Goal: Check status: Check status

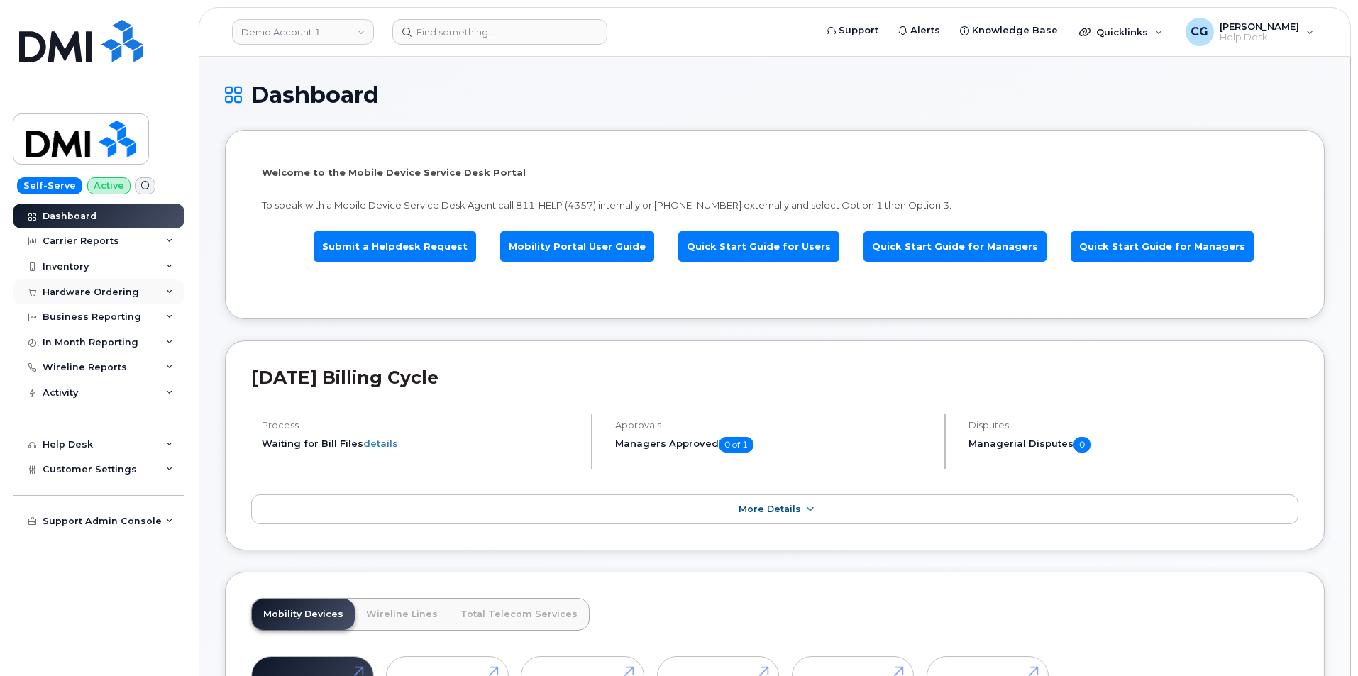
click at [66, 291] on div "Hardware Ordering" at bounding box center [91, 292] width 97 height 11
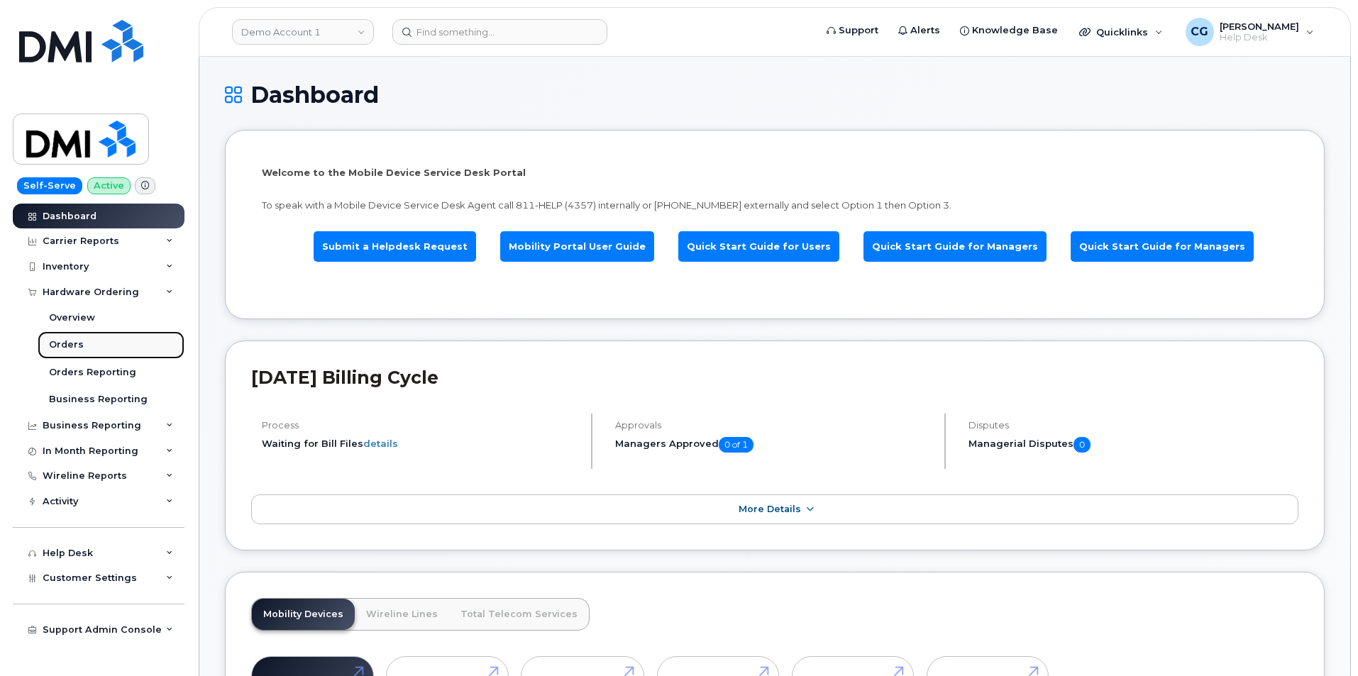
click at [67, 346] on div "Orders" at bounding box center [66, 344] width 35 height 13
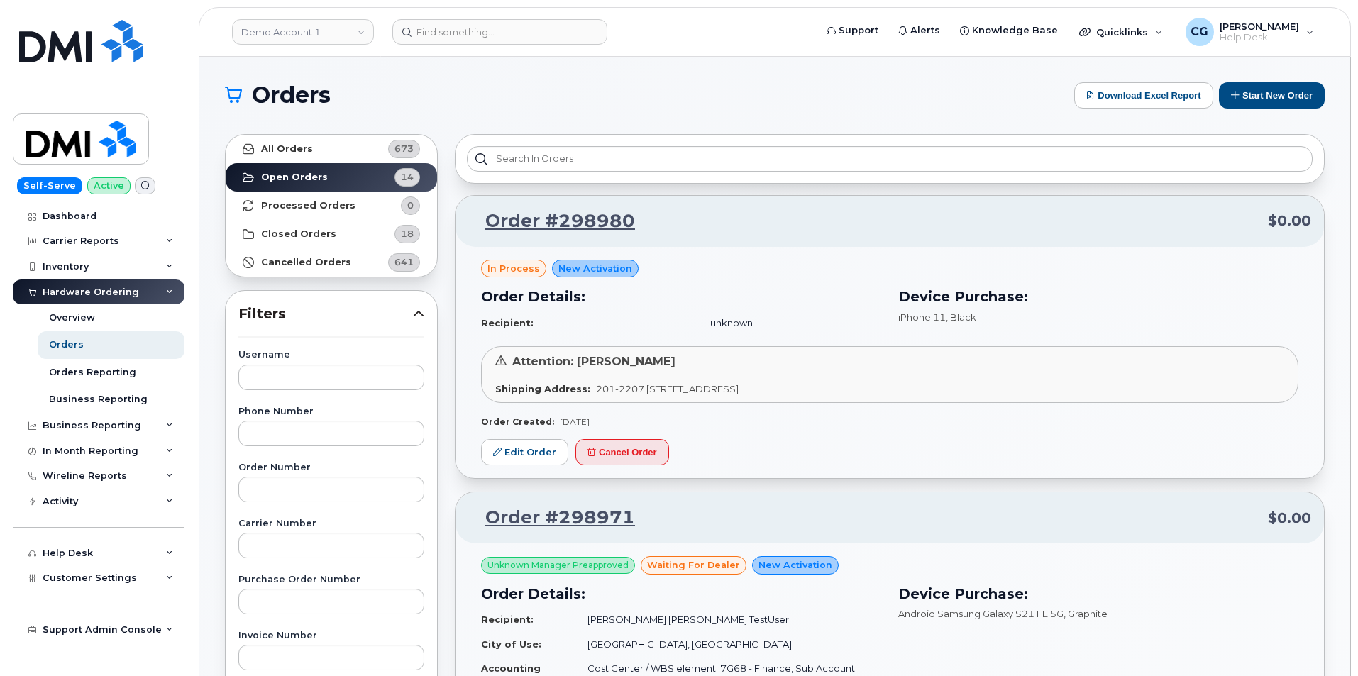
click at [289, 475] on div "Order Number" at bounding box center [331, 482] width 186 height 39
click at [290, 489] on input "text" at bounding box center [331, 490] width 186 height 26
type input "298593"
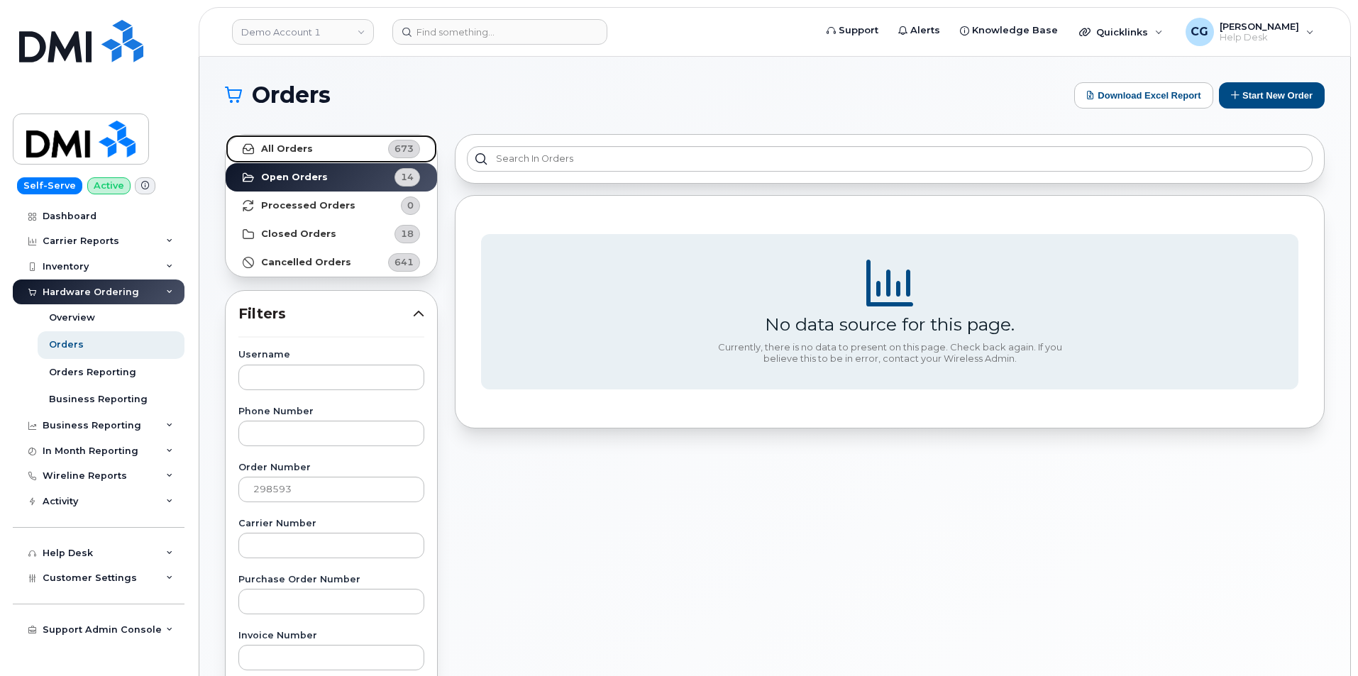
click at [285, 149] on strong "All Orders" at bounding box center [287, 148] width 52 height 11
click at [309, 152] on link "All Orders 673" at bounding box center [331, 149] width 211 height 28
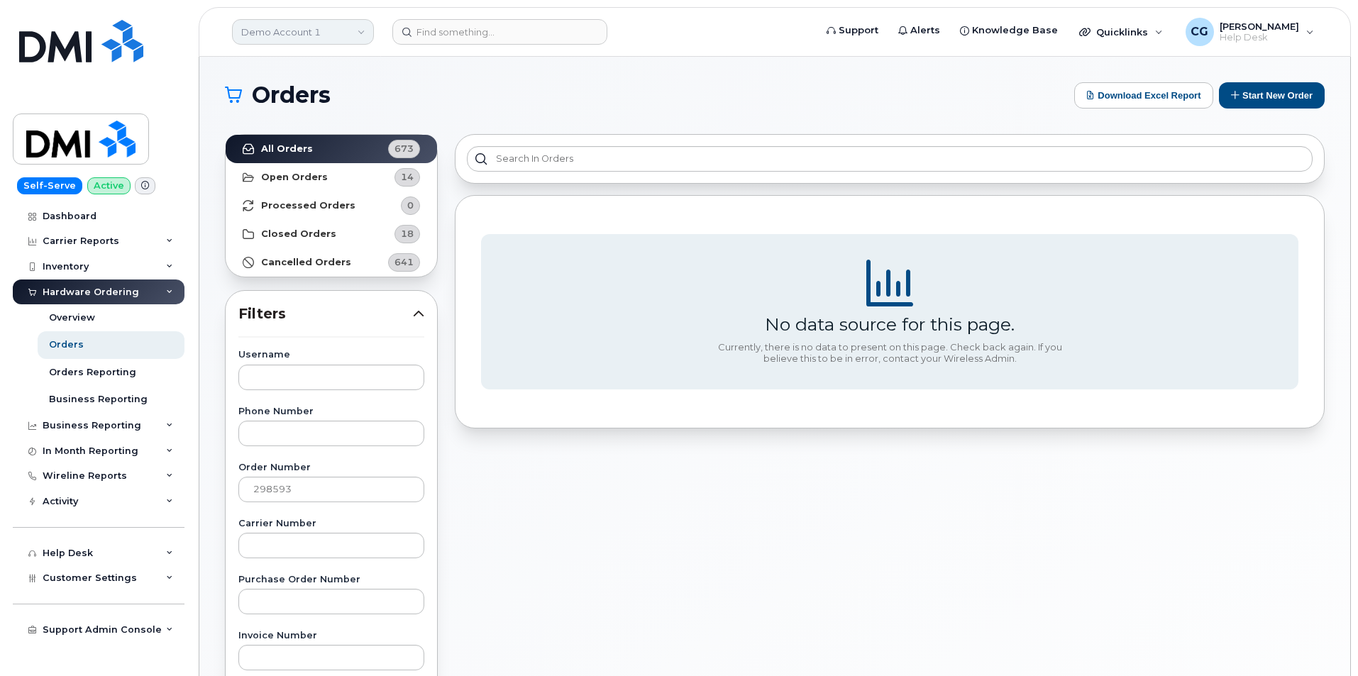
click at [264, 28] on link "Demo Account 1" at bounding box center [303, 32] width 142 height 26
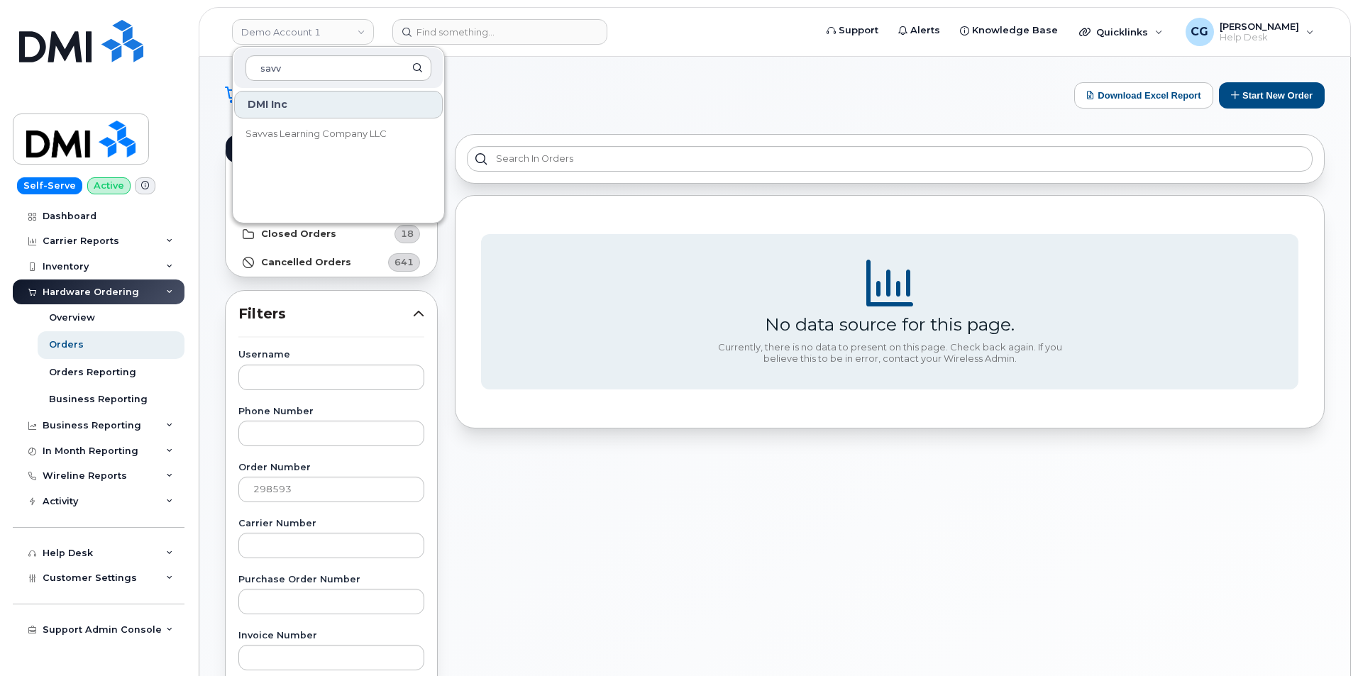
type input "savv"
click at [270, 129] on span "Savvas Learning Company LLC" at bounding box center [316, 134] width 141 height 14
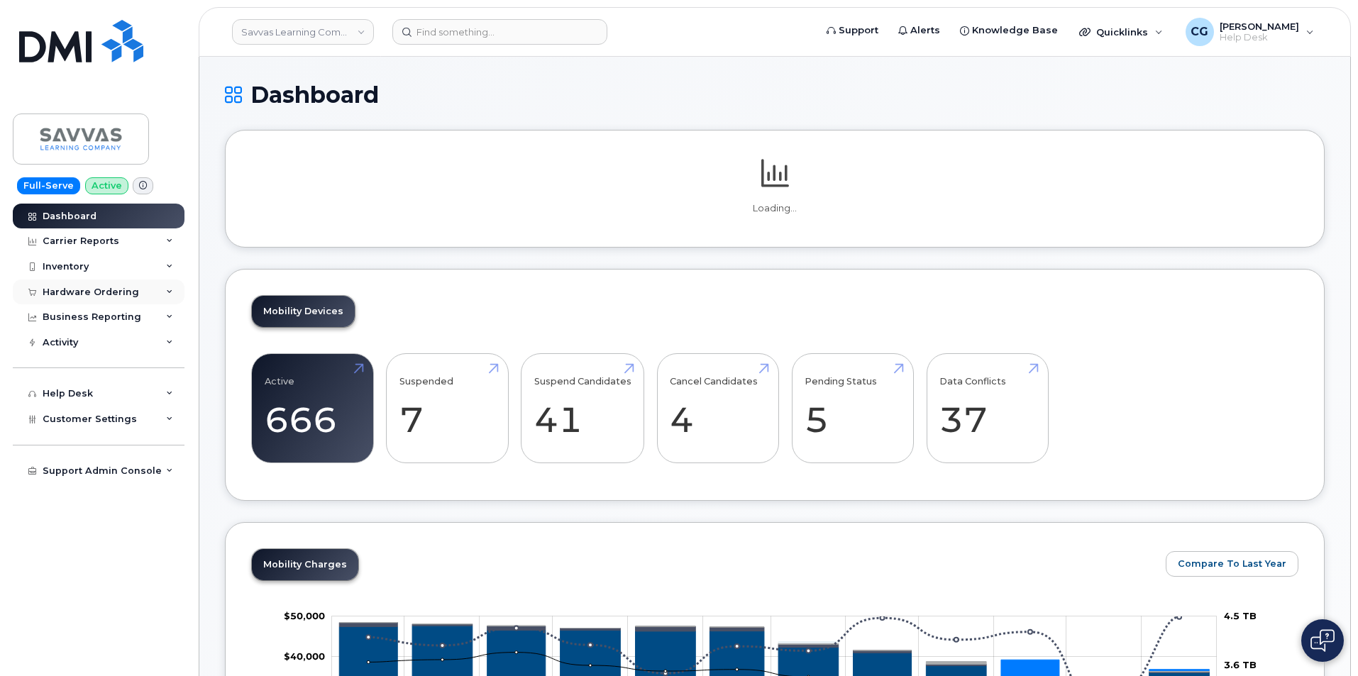
click at [62, 292] on div "Hardware Ordering" at bounding box center [91, 292] width 97 height 11
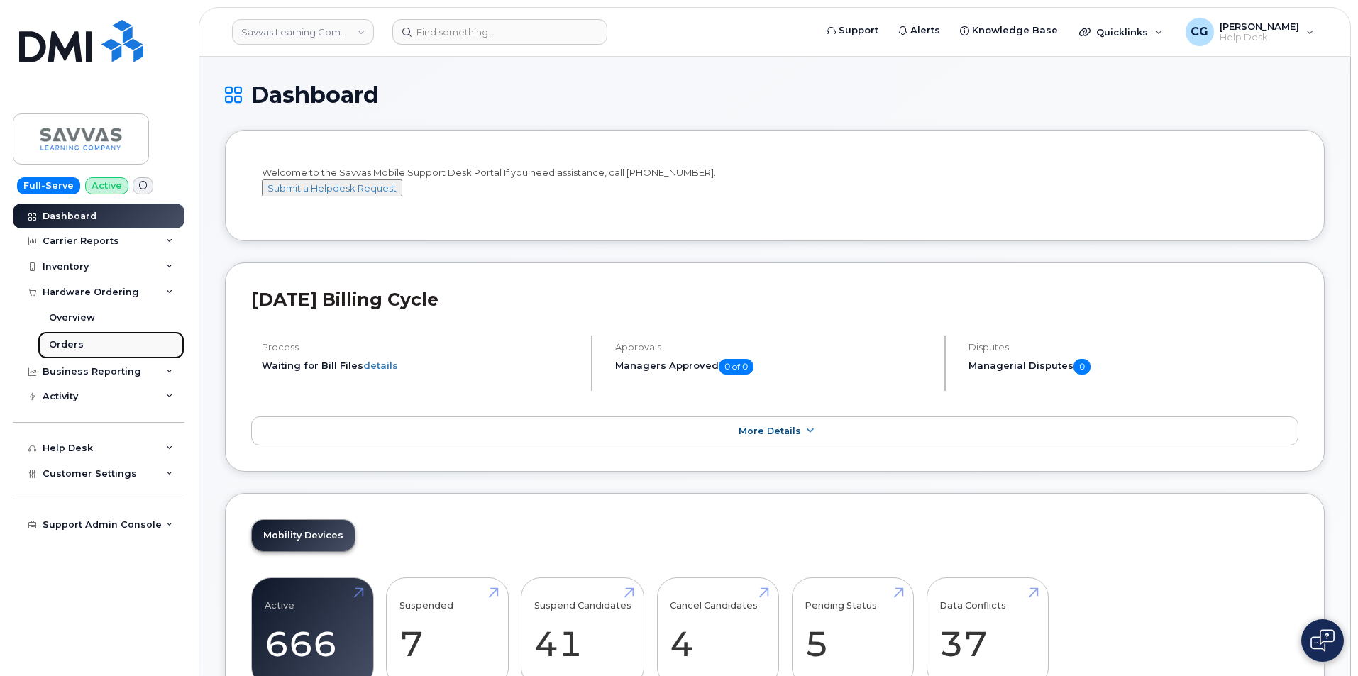
click at [62, 346] on div "Orders" at bounding box center [66, 344] width 35 height 13
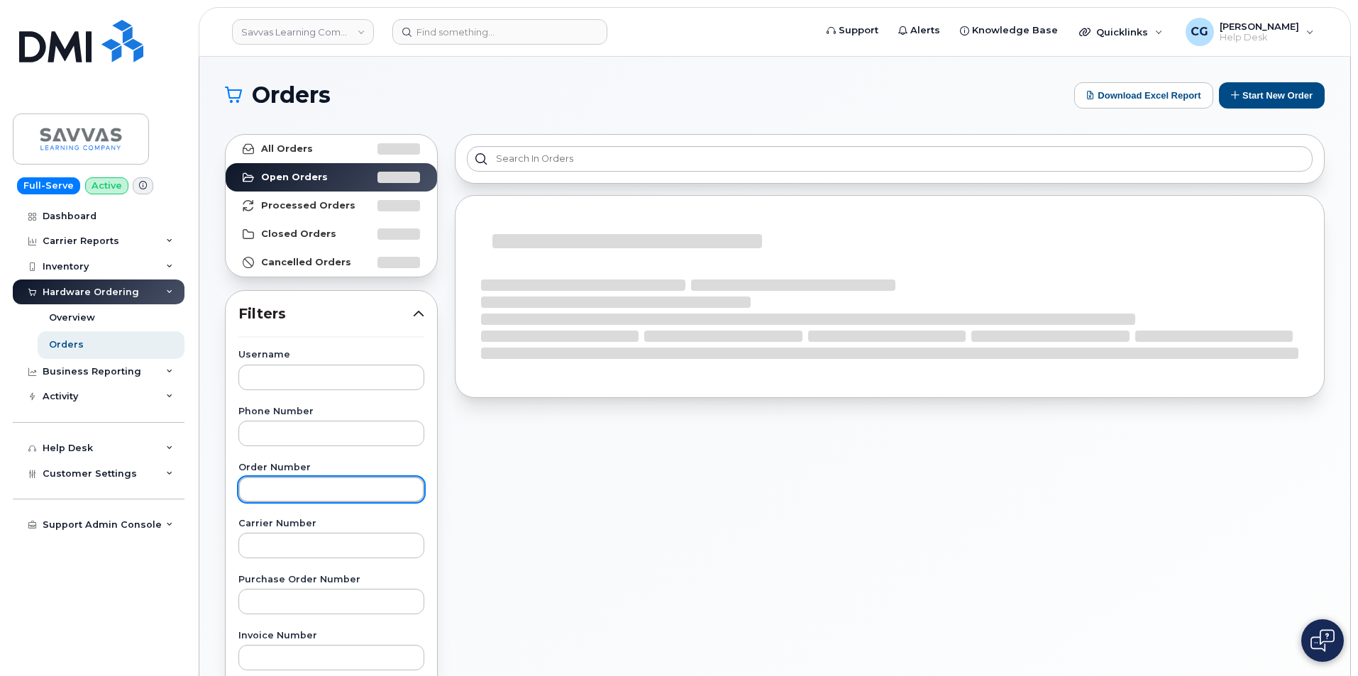
click at [265, 492] on input "text" at bounding box center [331, 490] width 186 height 26
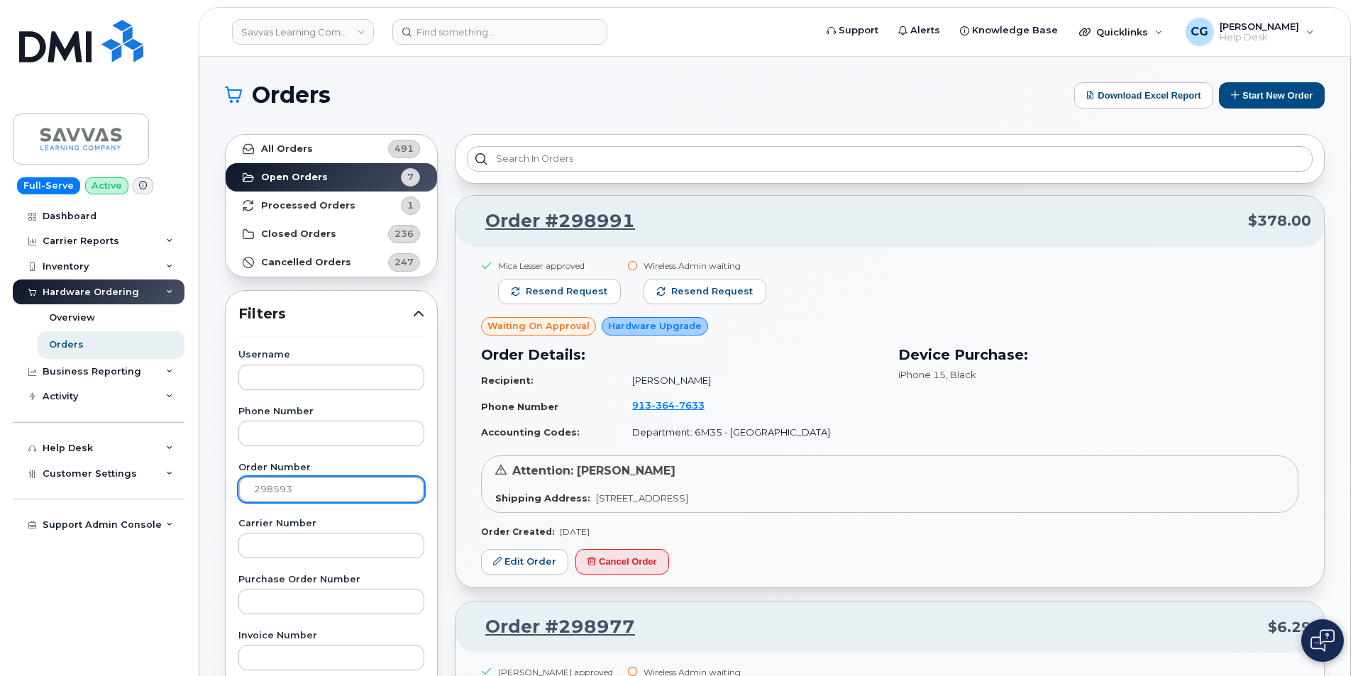
type input "298593"
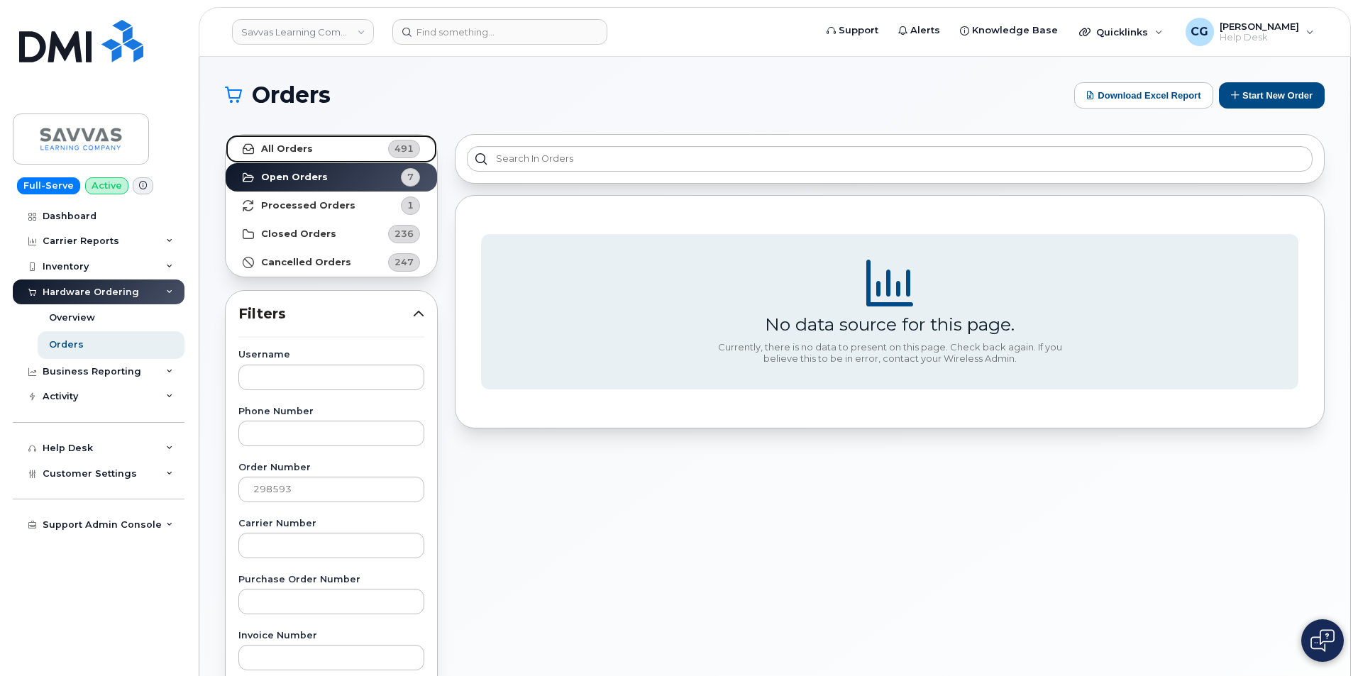
click at [268, 145] on strong "All Orders" at bounding box center [287, 148] width 52 height 11
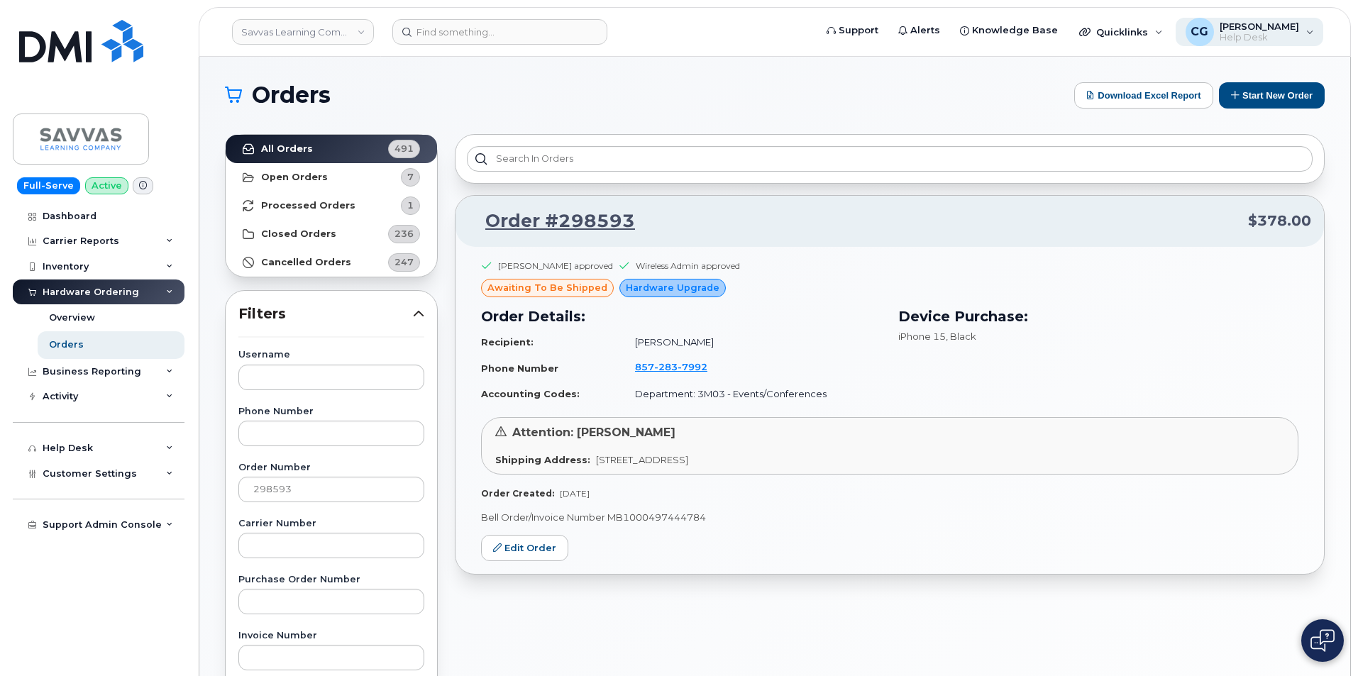
click at [1266, 31] on span "[PERSON_NAME]" at bounding box center [1259, 26] width 79 height 11
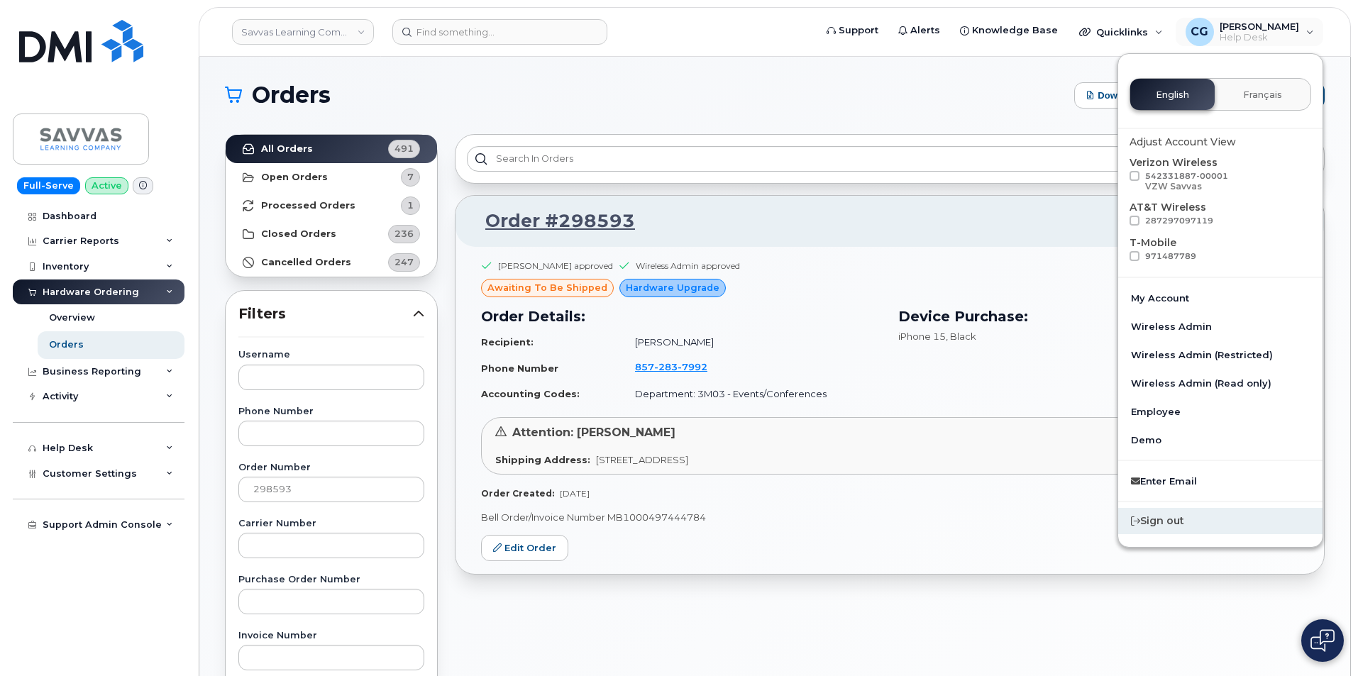
click at [1169, 519] on div "Sign out" at bounding box center [1220, 521] width 204 height 26
